Goal: Transaction & Acquisition: Download file/media

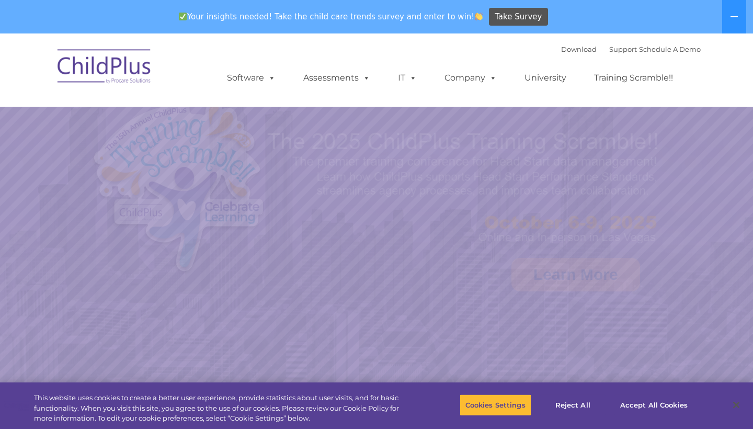
select select "MEDIUM"
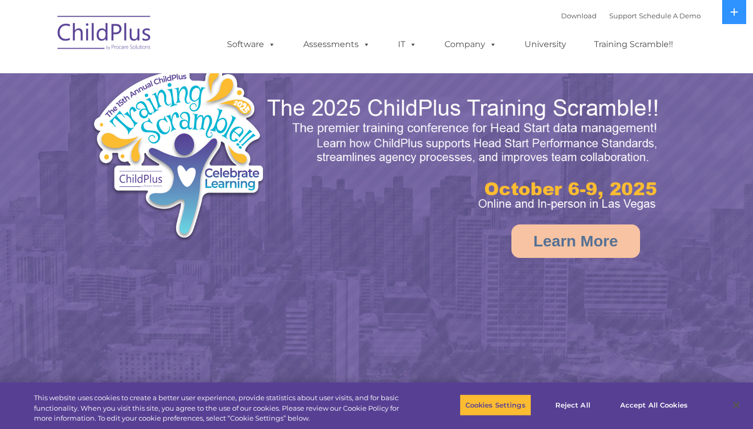
select select "MEDIUM"
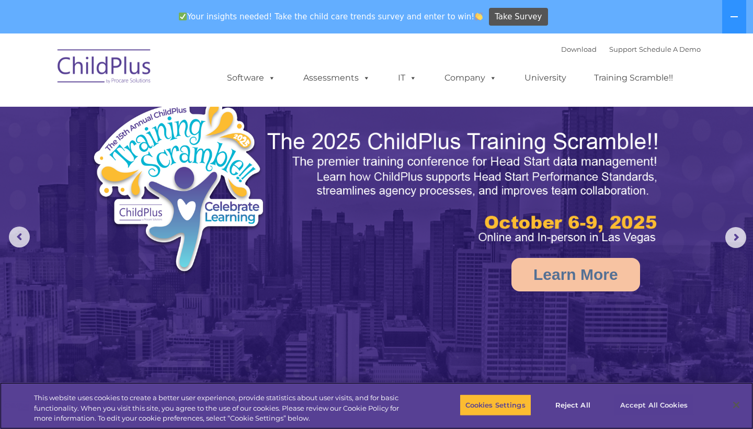
click at [639, 409] on button "Accept All Cookies" at bounding box center [653, 405] width 79 height 22
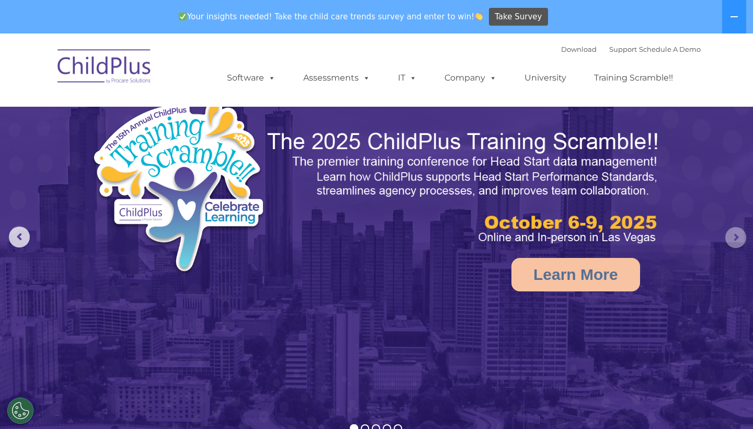
click at [741, 244] on rs-arrow at bounding box center [735, 237] width 21 height 21
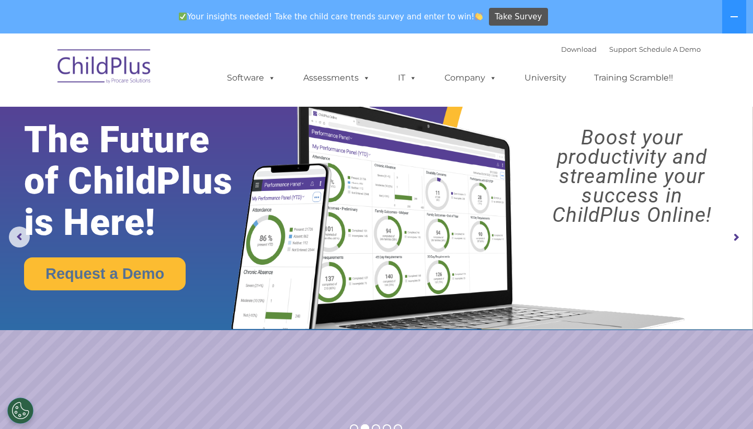
click at [741, 244] on rs-arrow at bounding box center [735, 237] width 21 height 21
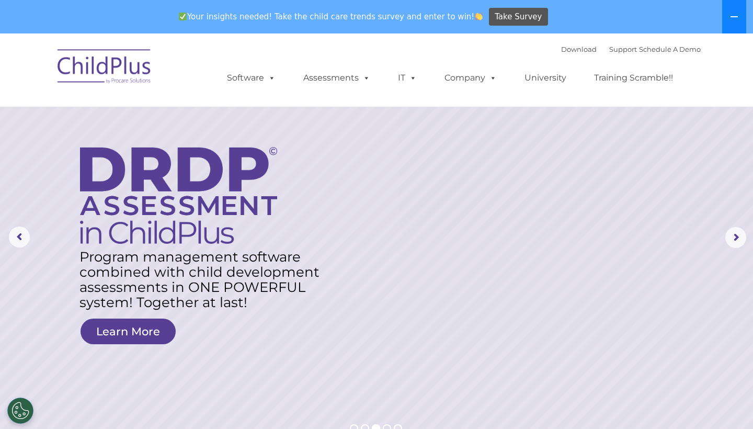
click at [735, 14] on icon at bounding box center [734, 17] width 8 height 8
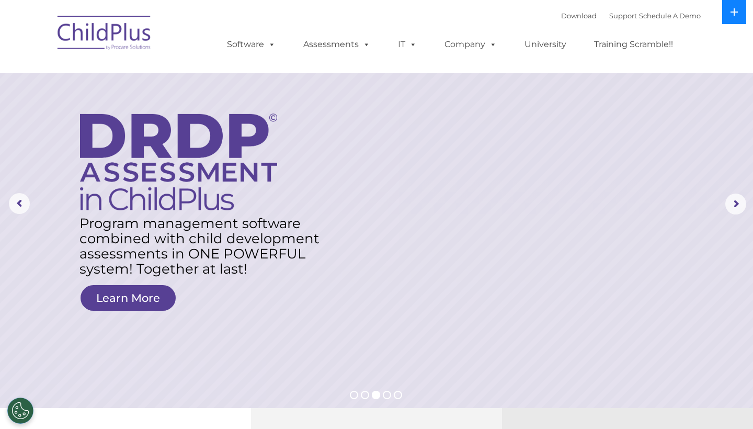
click at [735, 14] on icon at bounding box center [734, 12] width 8 height 8
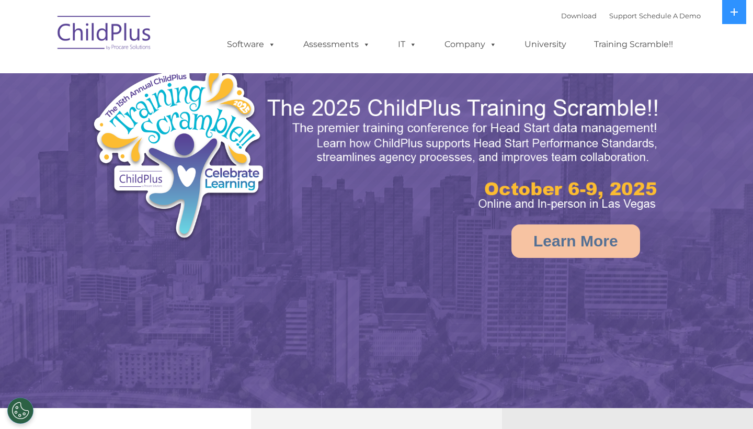
select select "MEDIUM"
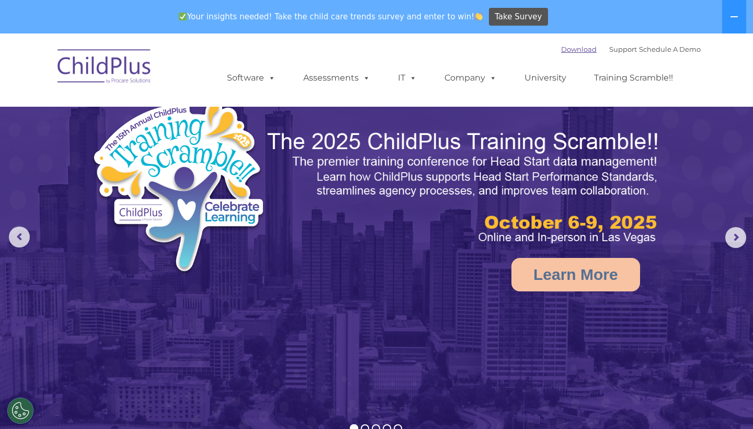
click at [561, 49] on link "Download" at bounding box center [579, 49] width 36 height 8
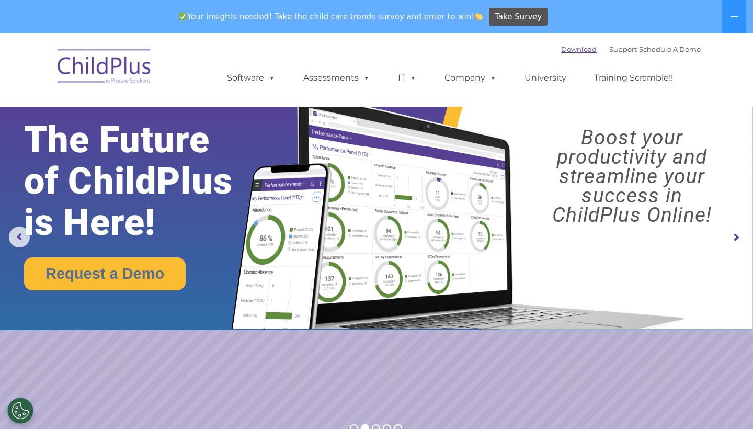
click at [577, 51] on link "Download" at bounding box center [579, 49] width 36 height 8
